Goal: Information Seeking & Learning: Learn about a topic

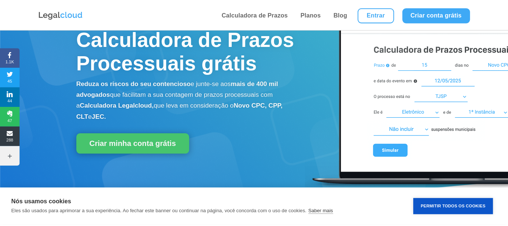
scroll to position [3, 0]
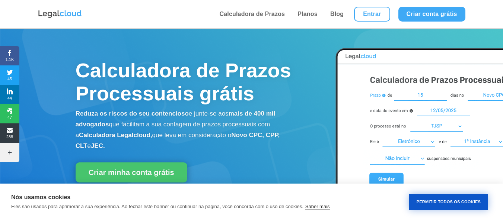
click at [465, 203] on button "Permitir Todos os Cookies" at bounding box center [448, 202] width 79 height 16
